Goal: Information Seeking & Learning: Learn about a topic

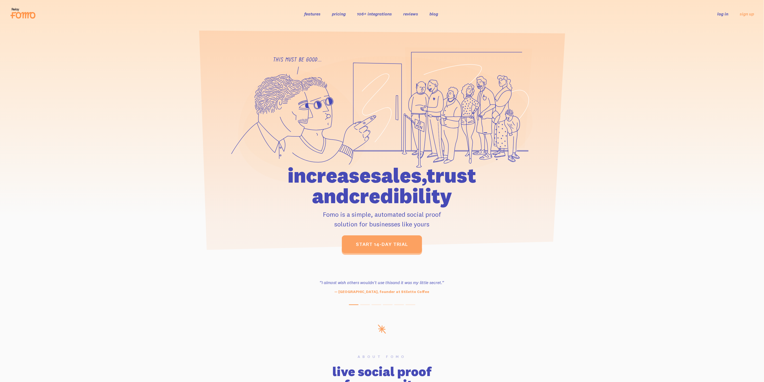
click at [318, 14] on link "features" at bounding box center [312, 13] width 16 height 5
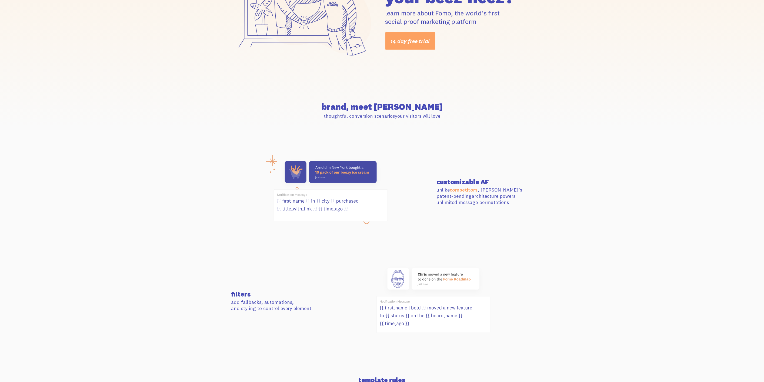
scroll to position [207, 0]
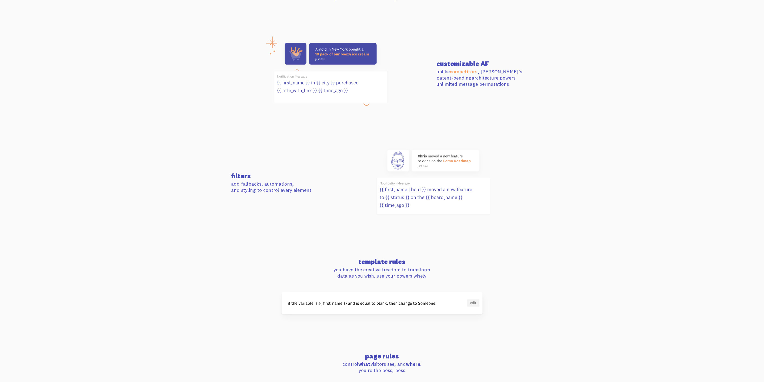
drag, startPoint x: 518, startPoint y: 142, endPoint x: 518, endPoint y: 195, distance: 53.3
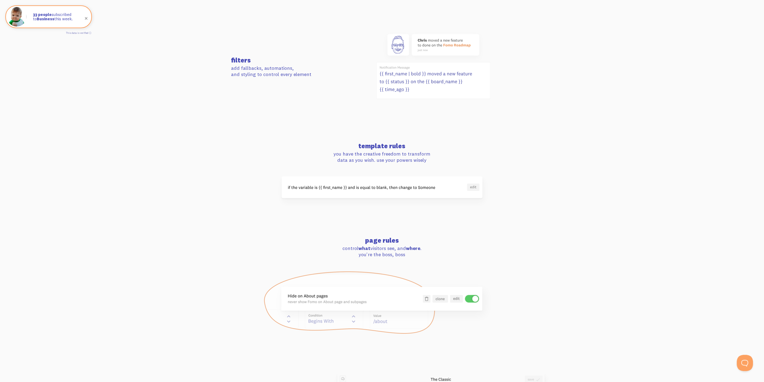
drag, startPoint x: 600, startPoint y: 214, endPoint x: 597, endPoint y: 260, distance: 45.3
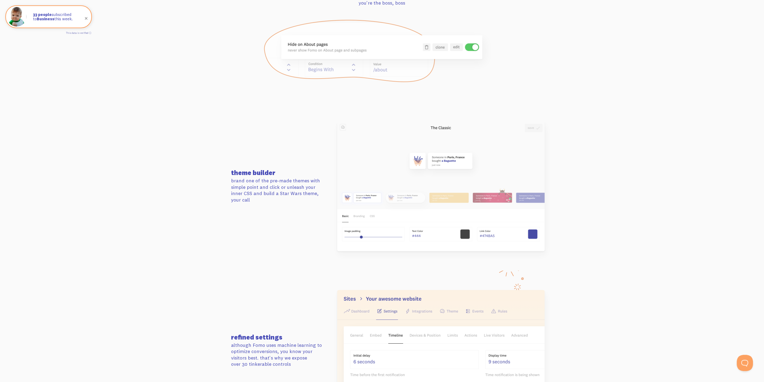
drag, startPoint x: 609, startPoint y: 228, endPoint x: 607, endPoint y: 298, distance: 70.1
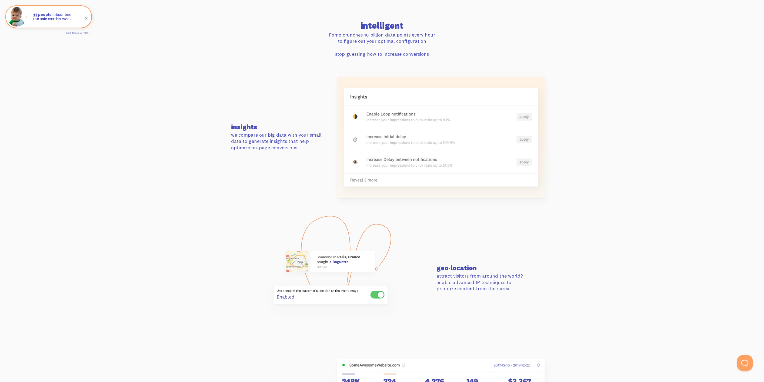
drag, startPoint x: 626, startPoint y: 190, endPoint x: 623, endPoint y: 277, distance: 87.9
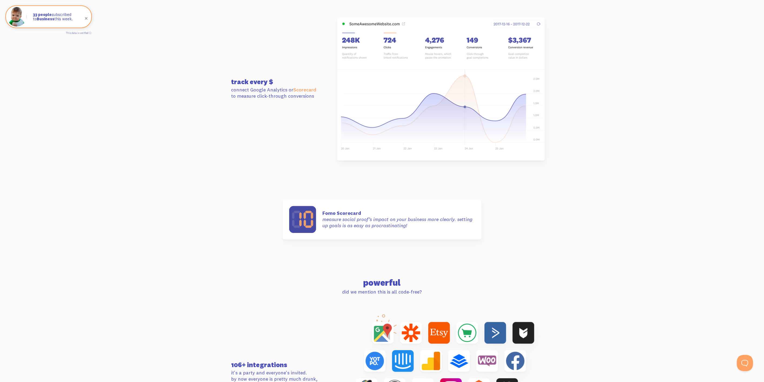
drag, startPoint x: 628, startPoint y: 219, endPoint x: 629, endPoint y: 305, distance: 85.7
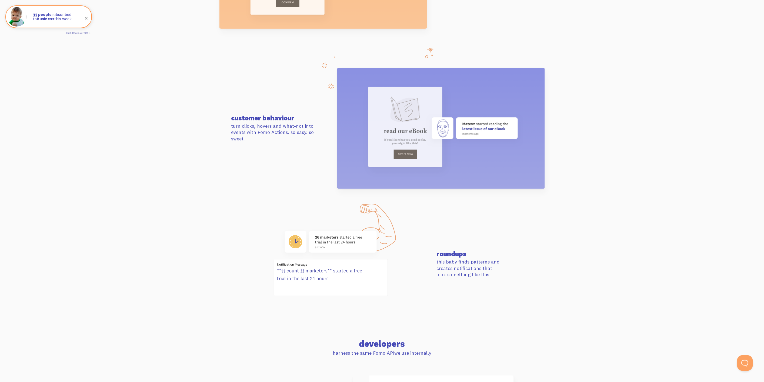
drag, startPoint x: 637, startPoint y: 224, endPoint x: 636, endPoint y: 357, distance: 133.0
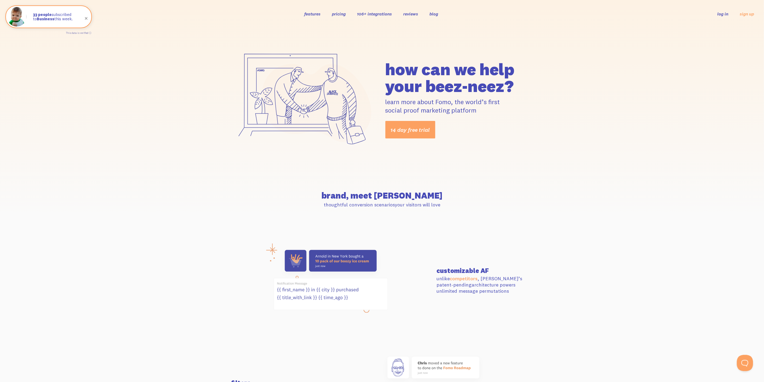
drag, startPoint x: 636, startPoint y: 309, endPoint x: 603, endPoint y: 74, distance: 237.2
click at [347, 16] on ul "features pricing 106+ integrations reviews blog log in sign up" at bounding box center [376, 14] width 145 height 6
click at [344, 16] on link "pricing" at bounding box center [339, 13] width 14 height 5
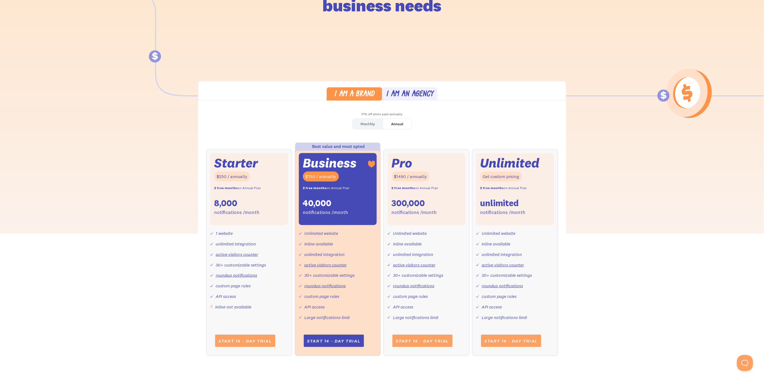
drag, startPoint x: 560, startPoint y: 177, endPoint x: 559, endPoint y: 186, distance: 9.2
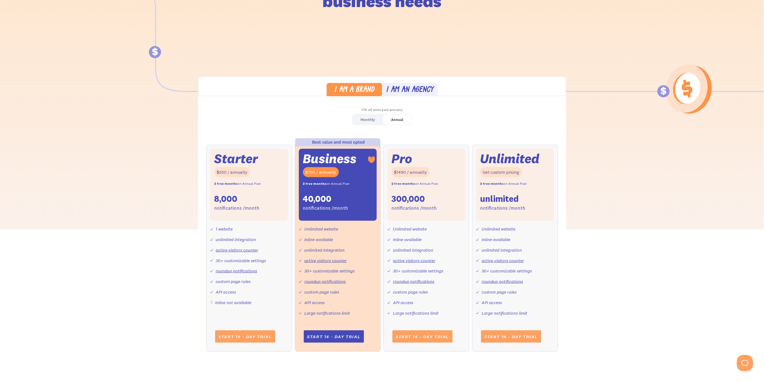
click at [369, 120] on div "Monthly" at bounding box center [368, 120] width 14 height 8
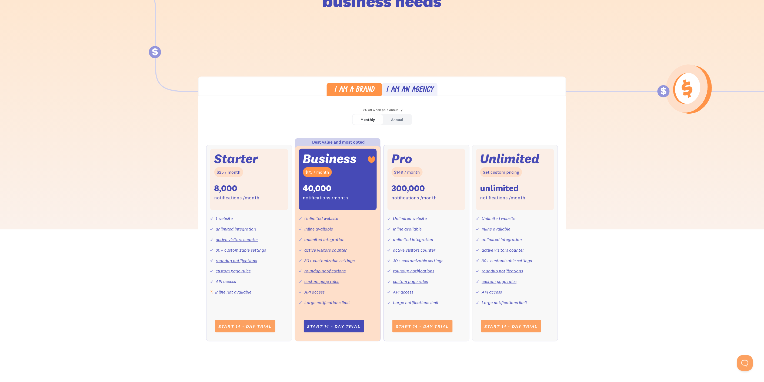
click at [635, 238] on div "I am a brand I am an agency 17% off when paid annually Monthly Annual Starter $…" at bounding box center [382, 214] width 764 height 275
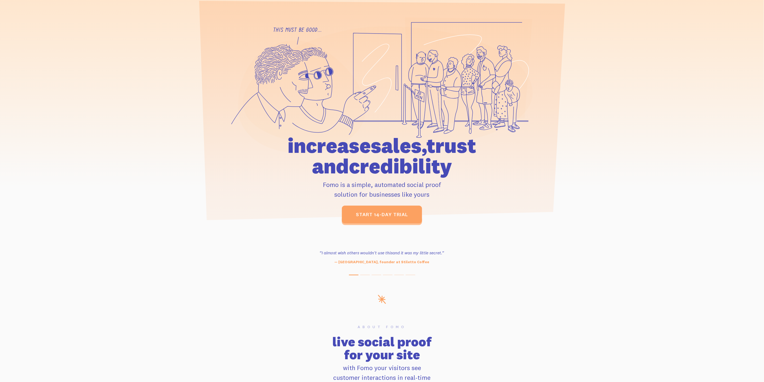
drag, startPoint x: 593, startPoint y: 164, endPoint x: 602, endPoint y: 195, distance: 33.1
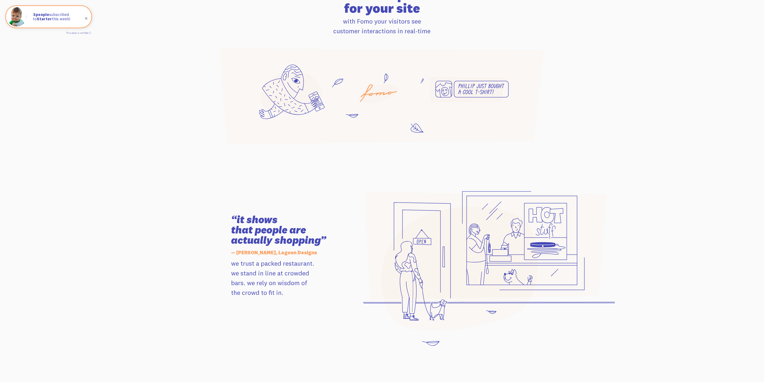
drag, startPoint x: 600, startPoint y: 239, endPoint x: 602, endPoint y: 253, distance: 13.8
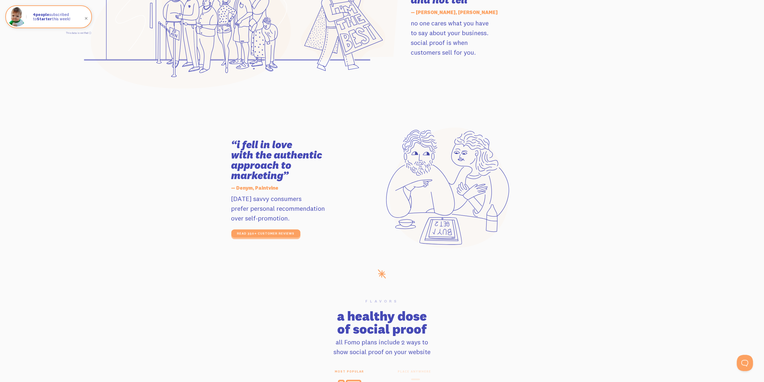
drag, startPoint x: 610, startPoint y: 228, endPoint x: 611, endPoint y: 276, distance: 48.1
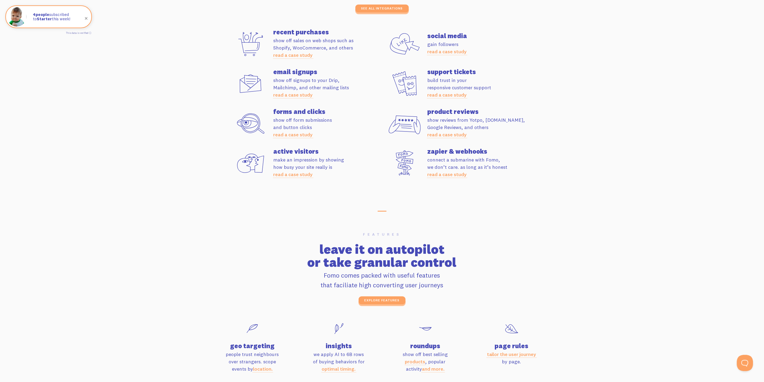
drag, startPoint x: 620, startPoint y: 273, endPoint x: 622, endPoint y: 283, distance: 11.1
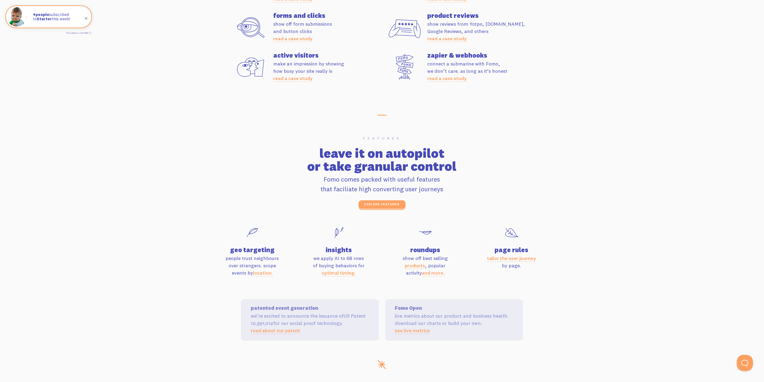
drag, startPoint x: 622, startPoint y: 245, endPoint x: 623, endPoint y: 265, distance: 20.8
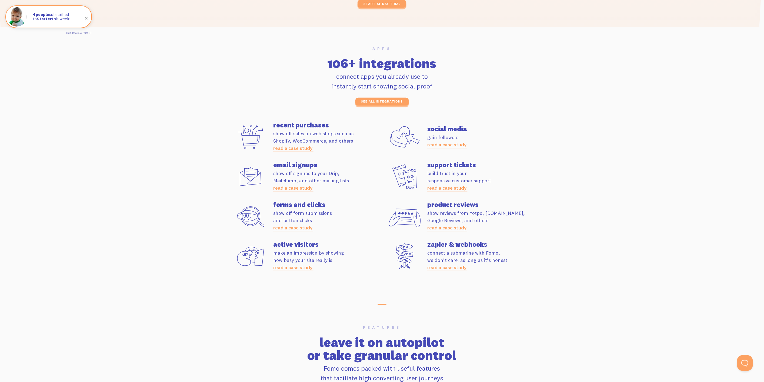
scroll to position [1425, 0]
drag, startPoint x: 623, startPoint y: 263, endPoint x: 628, endPoint y: 258, distance: 7.7
